Goal: Find specific page/section: Find specific page/section

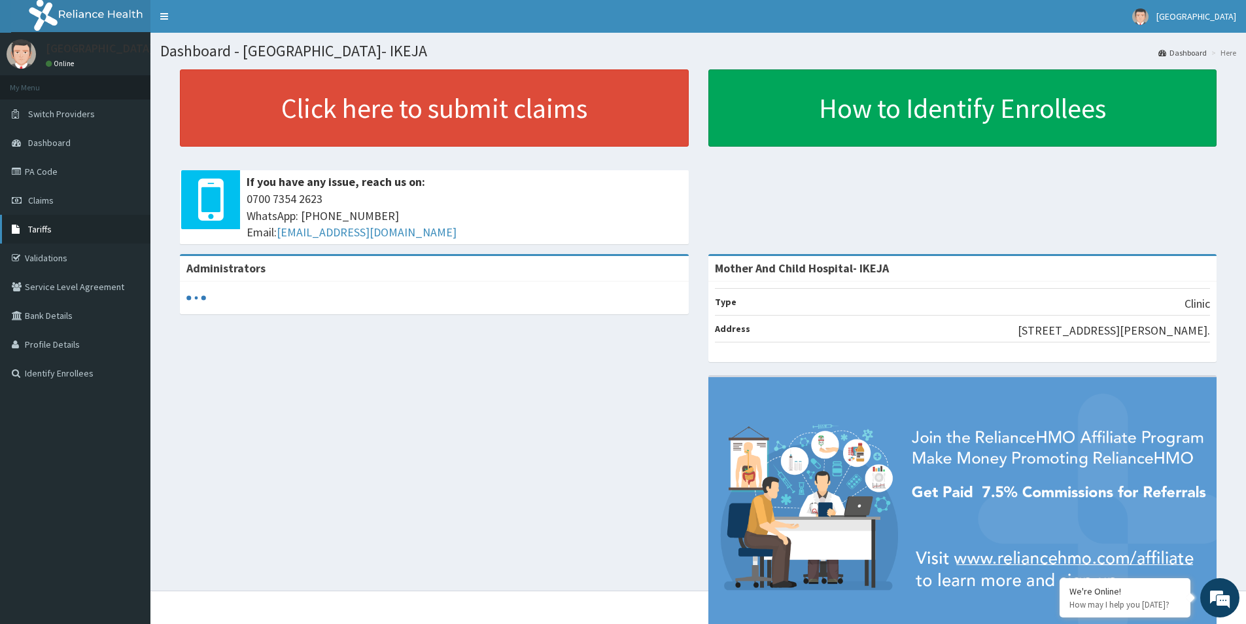
click at [74, 219] on link "Tariffs" at bounding box center [75, 229] width 150 height 29
click at [48, 240] on link "Tariffs" at bounding box center [75, 229] width 150 height 29
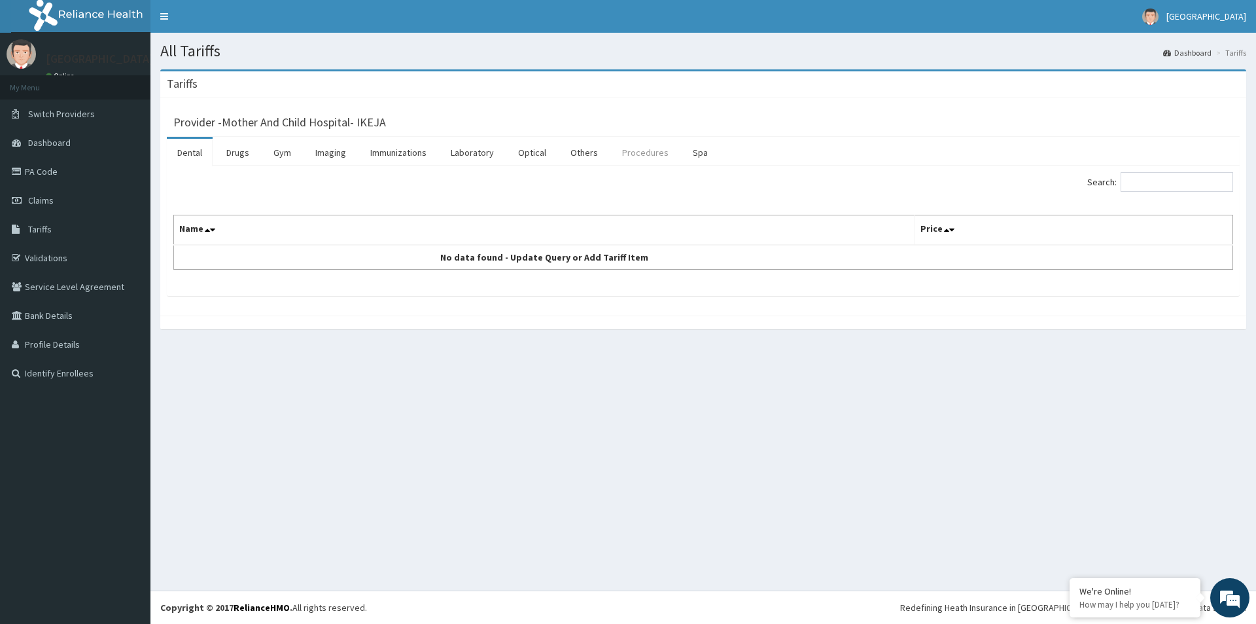
click at [653, 158] on link "Procedures" at bounding box center [645, 152] width 67 height 27
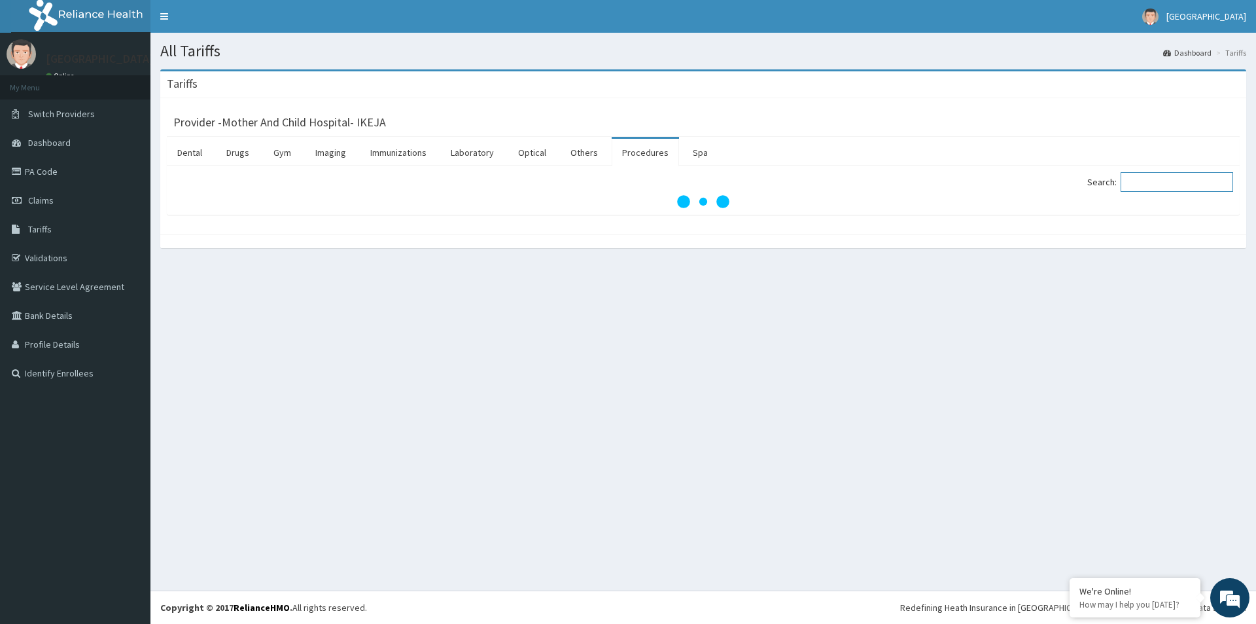
click at [1176, 179] on input "Search:" at bounding box center [1177, 182] width 113 height 20
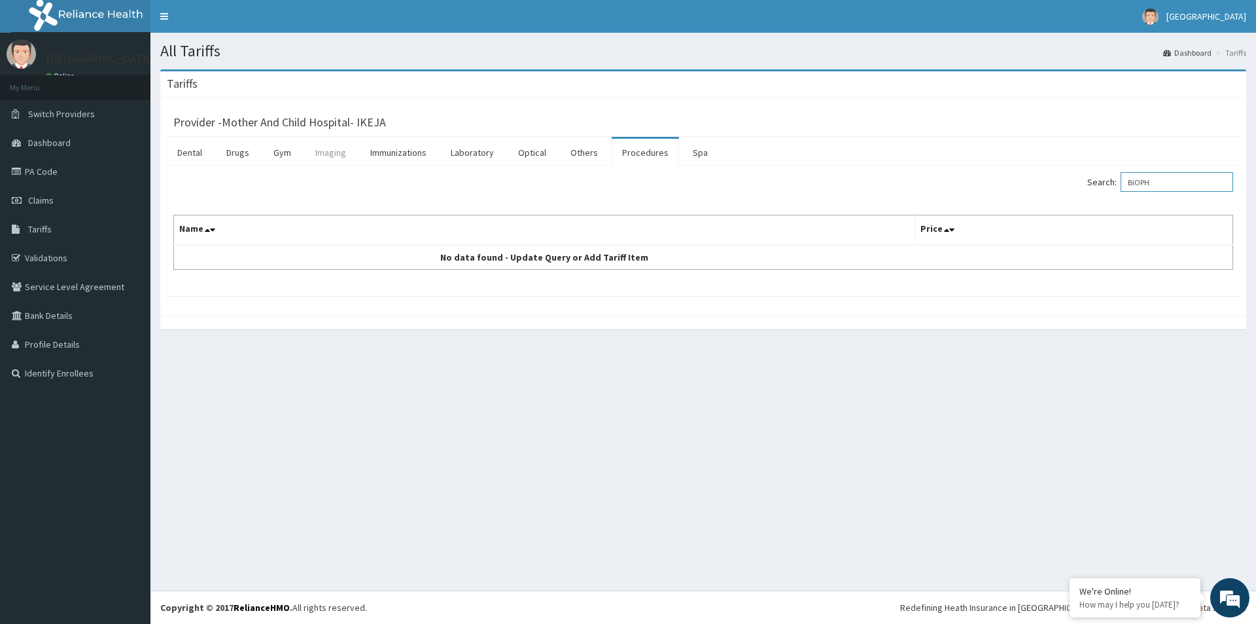
type input "BIOPH"
click at [327, 150] on link "Imaging" at bounding box center [331, 152] width 52 height 27
